Goal: Information Seeking & Learning: Learn about a topic

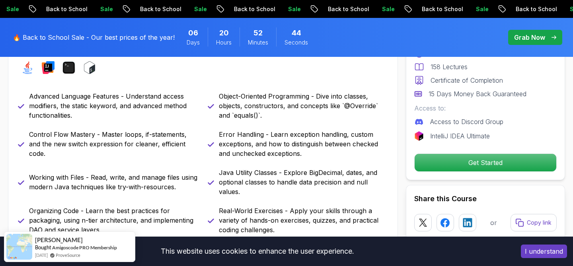
drag, startPoint x: 105, startPoint y: 98, endPoint x: 174, endPoint y: 125, distance: 74.7
click at [176, 125] on div "Advanced Language Features - Understand access modifiers, the static keyword, a…" at bounding box center [203, 163] width 370 height 143
click at [174, 125] on div "Advanced Language Features - Understand access modifiers, the static keyword, a…" at bounding box center [203, 163] width 370 height 143
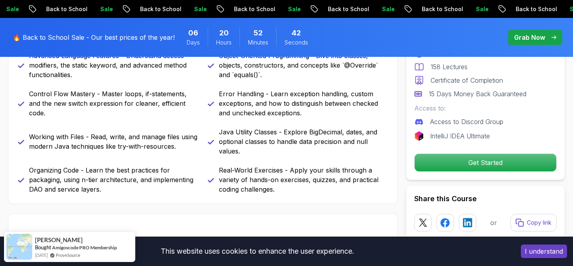
scroll to position [407, 0]
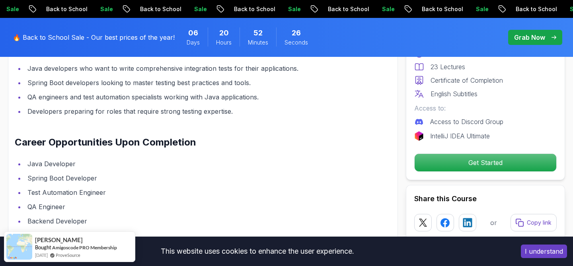
scroll to position [902, 0]
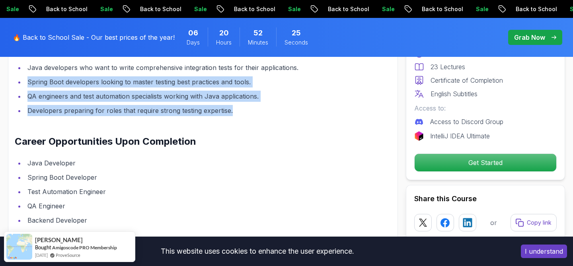
drag, startPoint x: 157, startPoint y: 84, endPoint x: 254, endPoint y: 118, distance: 103.4
click at [254, 116] on ul "Java developers who want to write comprehensive integration tests for their app…" at bounding box center [184, 89] width 339 height 54
click at [254, 116] on li "Developers preparing for roles that require strong testing expertise." at bounding box center [189, 110] width 328 height 11
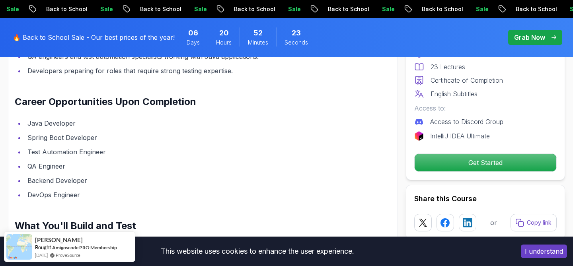
scroll to position [969, 0]
